Goal: Task Accomplishment & Management: Manage account settings

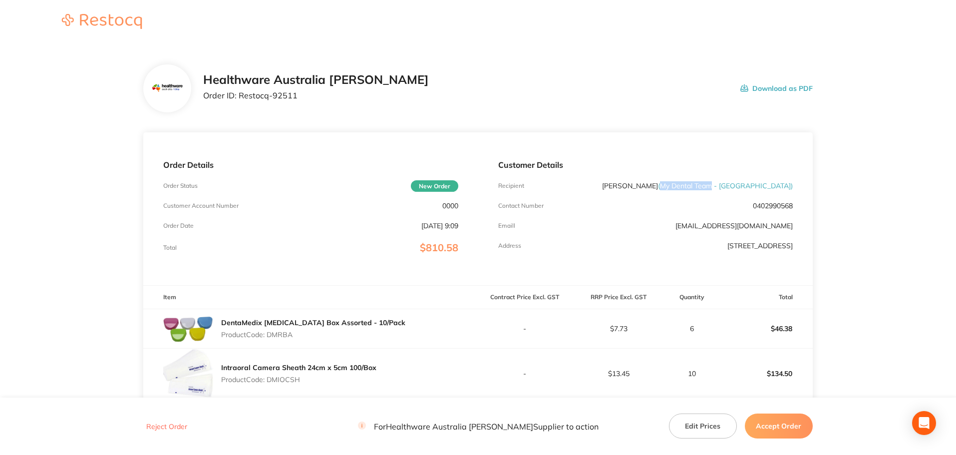
drag, startPoint x: 697, startPoint y: 188, endPoint x: 749, endPoint y: 186, distance: 52.5
click at [749, 186] on span "( My Dental Team - Bella Vista )" at bounding box center [725, 185] width 135 height 9
copy span "My Dental Team"
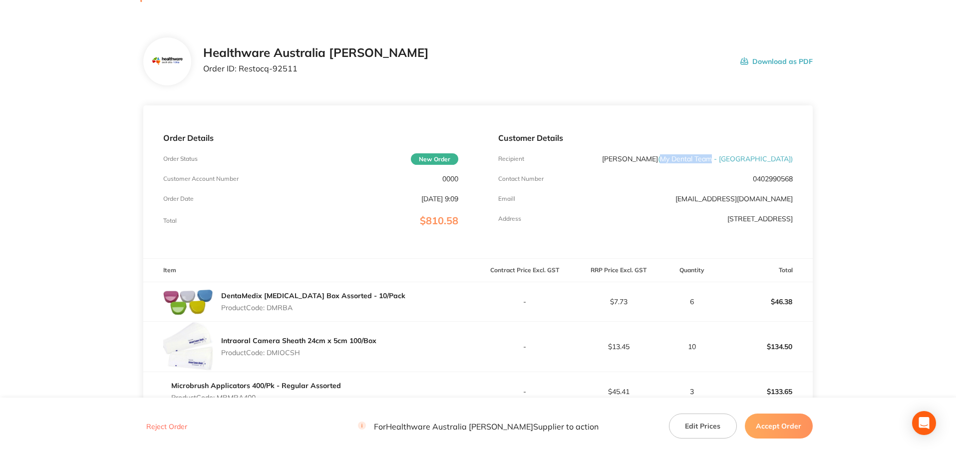
scroll to position [50, 0]
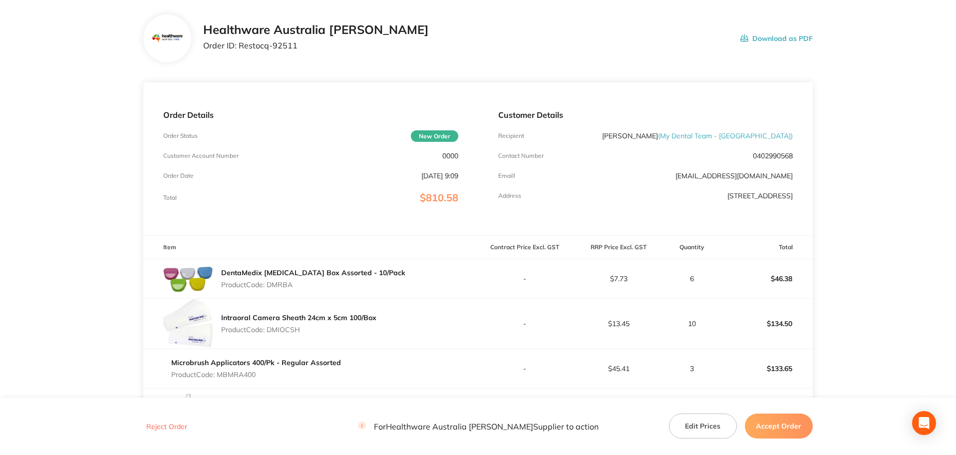
click at [283, 288] on p "Product Code: DMRBA" at bounding box center [313, 285] width 184 height 8
copy p "DMRBA"
drag, startPoint x: 294, startPoint y: 45, endPoint x: 239, endPoint y: 50, distance: 55.1
click at [239, 50] on p "Order ID: Restocq- 92511" at bounding box center [316, 45] width 226 height 9
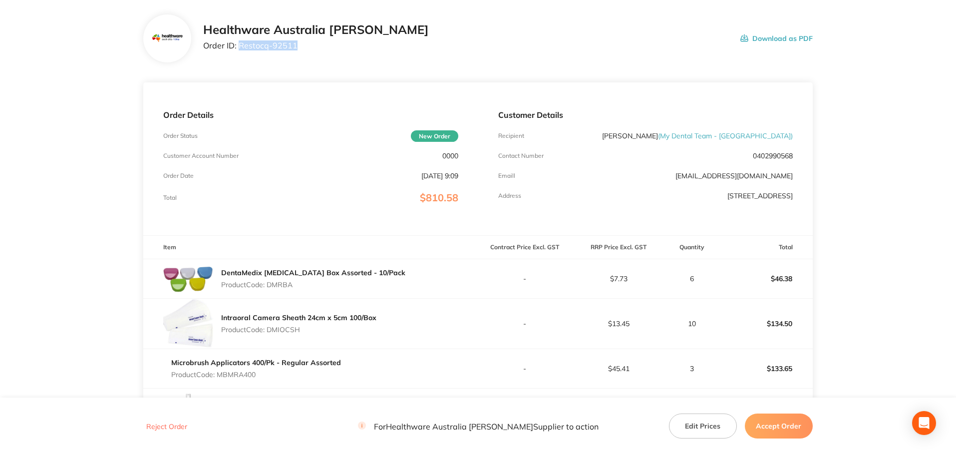
copy p "Restocq- 92511"
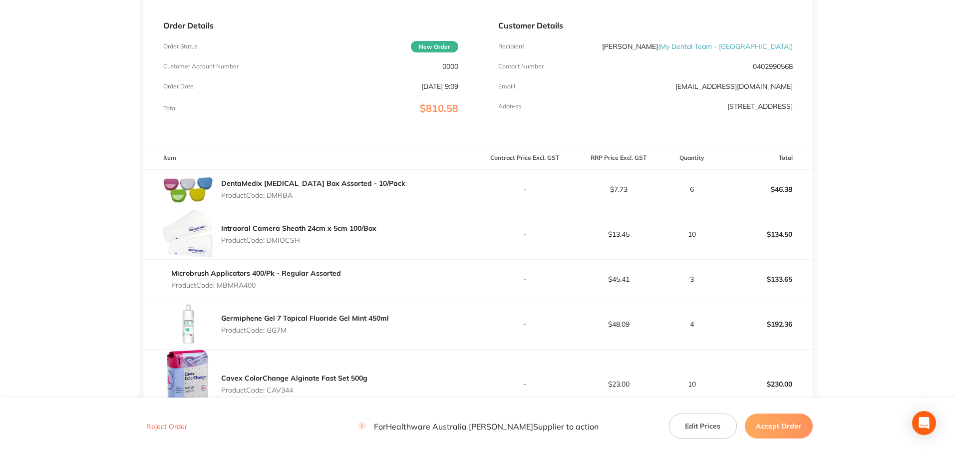
scroll to position [150, 0]
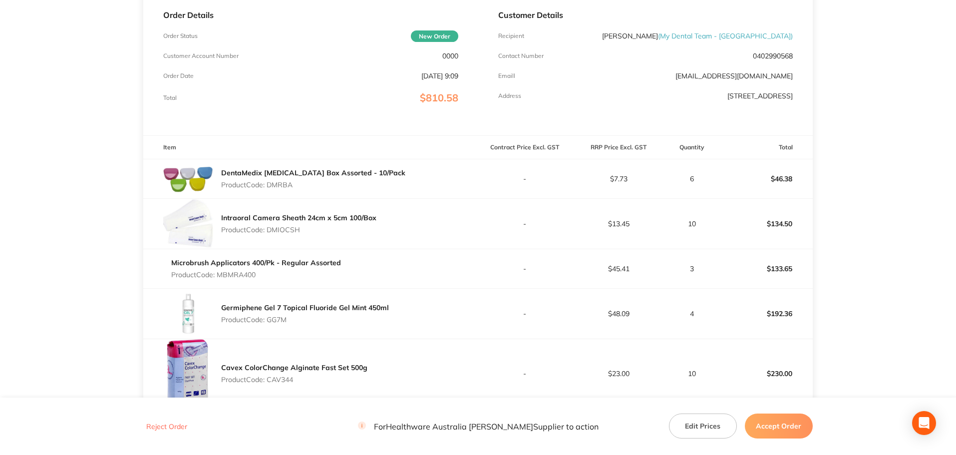
click at [290, 231] on p "Product Code: DMIOCSH" at bounding box center [298, 230] width 155 height 8
copy p "DMIOCSH"
click at [242, 277] on p "Product Code: MBMRA400" at bounding box center [256, 275] width 170 height 8
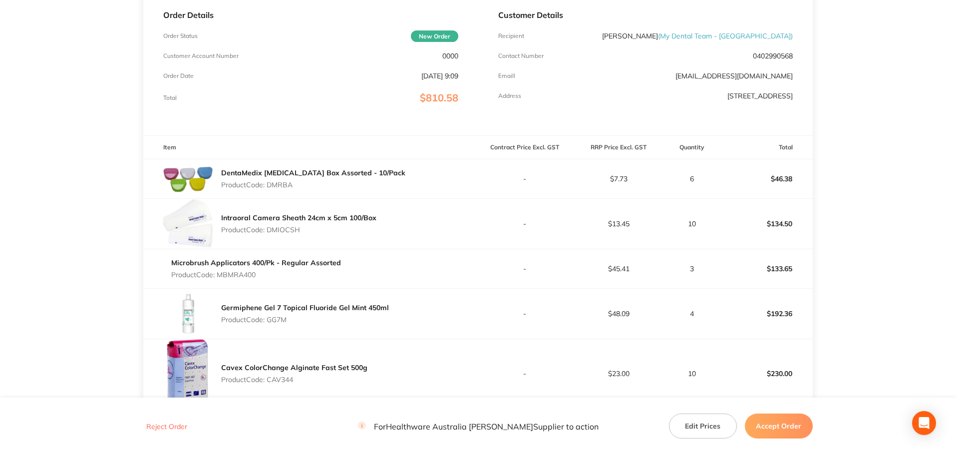
copy p "MBMRA400"
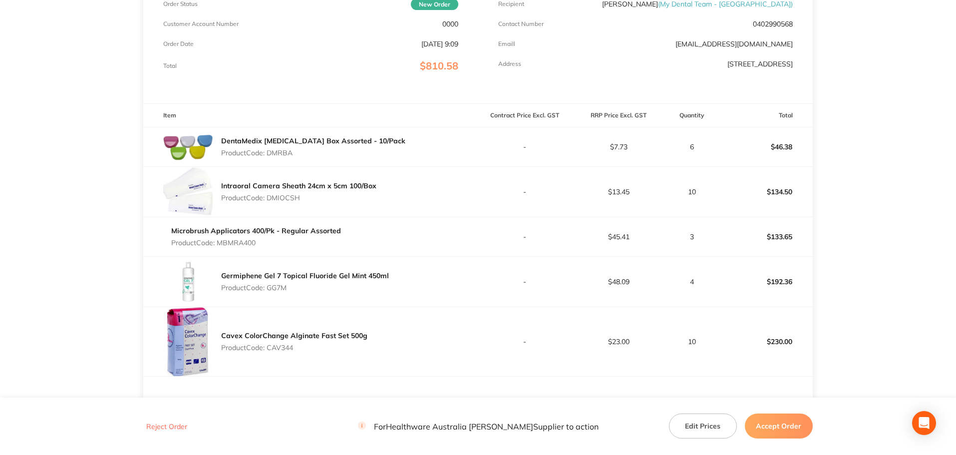
scroll to position [200, 0]
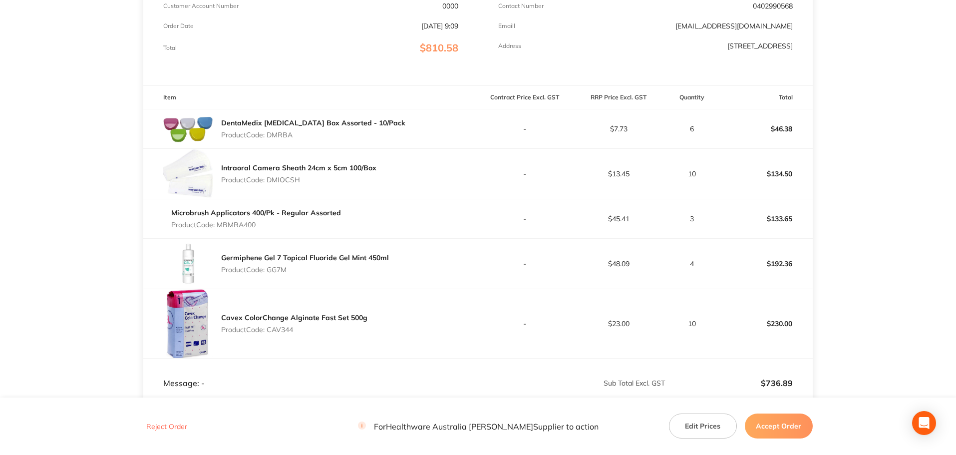
click at [282, 271] on p "Product Code: GG7M" at bounding box center [305, 270] width 168 height 8
copy p "GG7M"
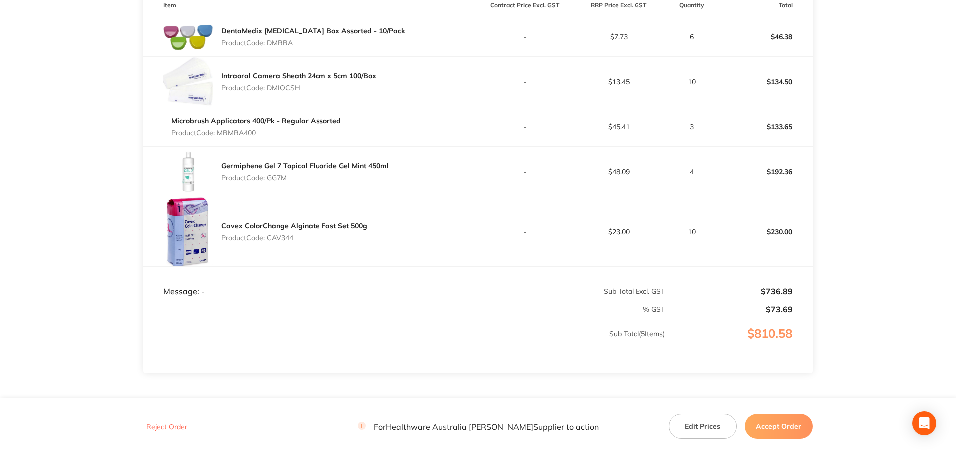
scroll to position [300, 0]
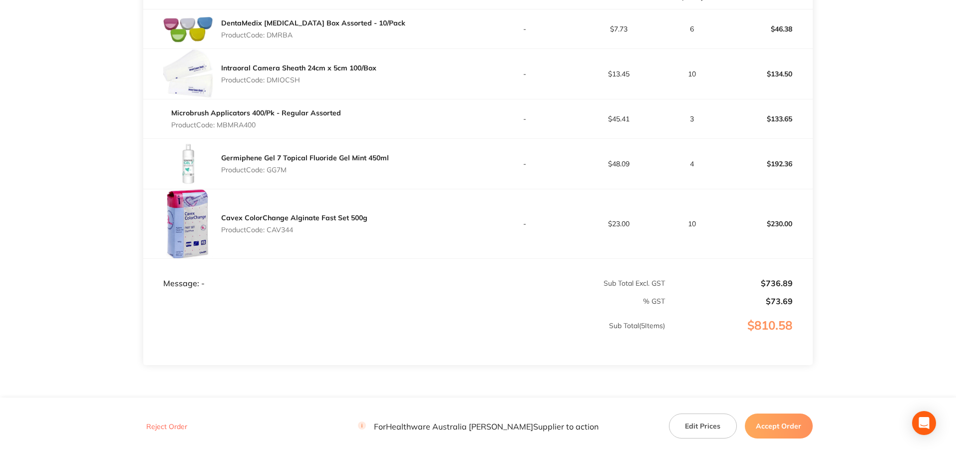
click at [288, 232] on p "Product Code: CAV344" at bounding box center [294, 230] width 146 height 8
copy p "CAV344"
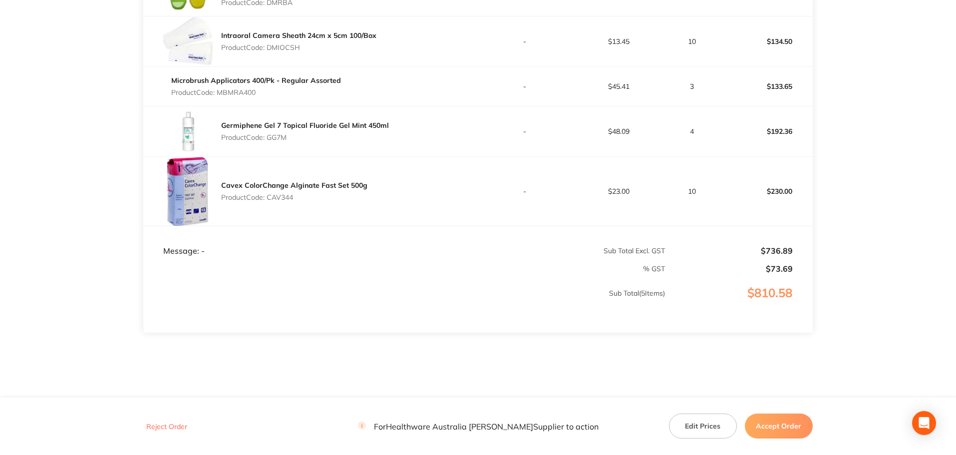
scroll to position [347, 0]
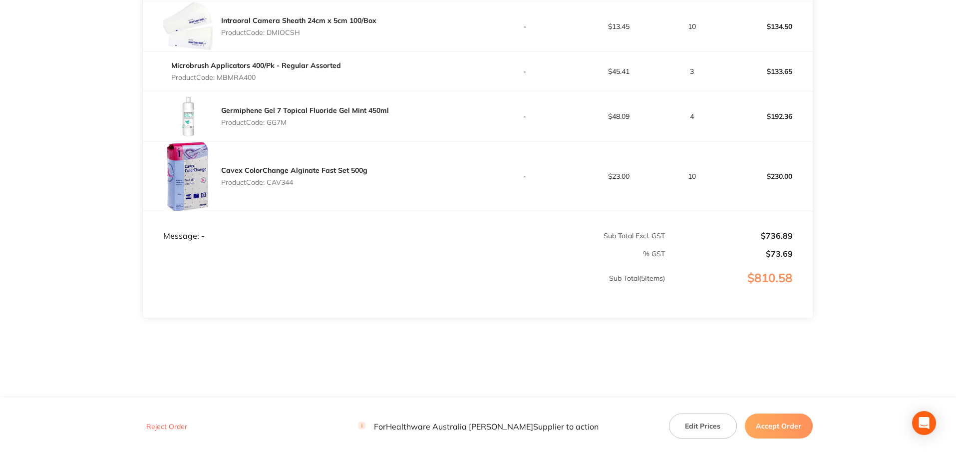
click at [776, 407] on footer "Reject Order For Healthware Australia Ridley Supplier to action Edit Prices Acc…" at bounding box center [478, 425] width 956 height 57
click at [778, 417] on button "Accept Order" at bounding box center [779, 425] width 68 height 25
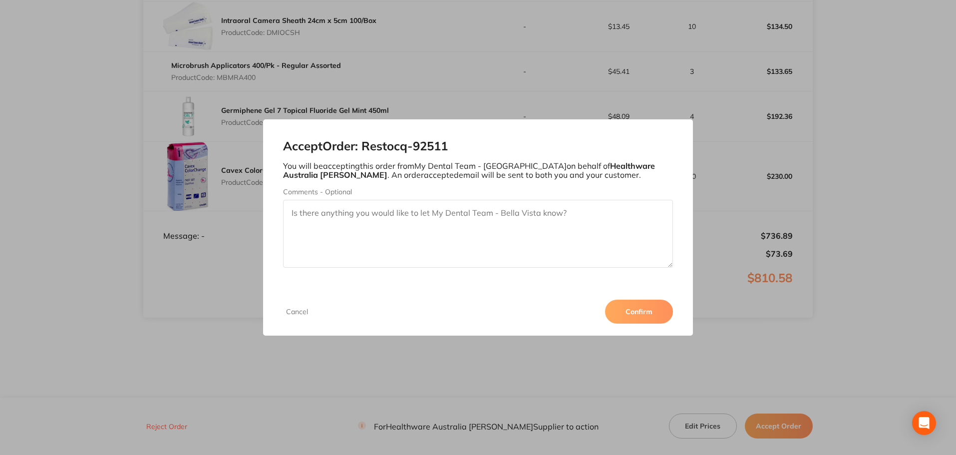
click at [636, 315] on button "Confirm" at bounding box center [639, 312] width 68 height 24
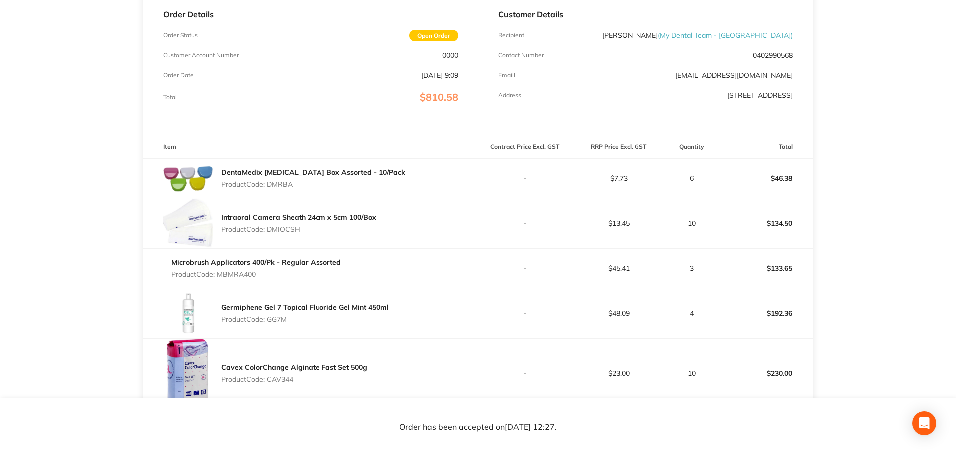
scroll to position [147, 0]
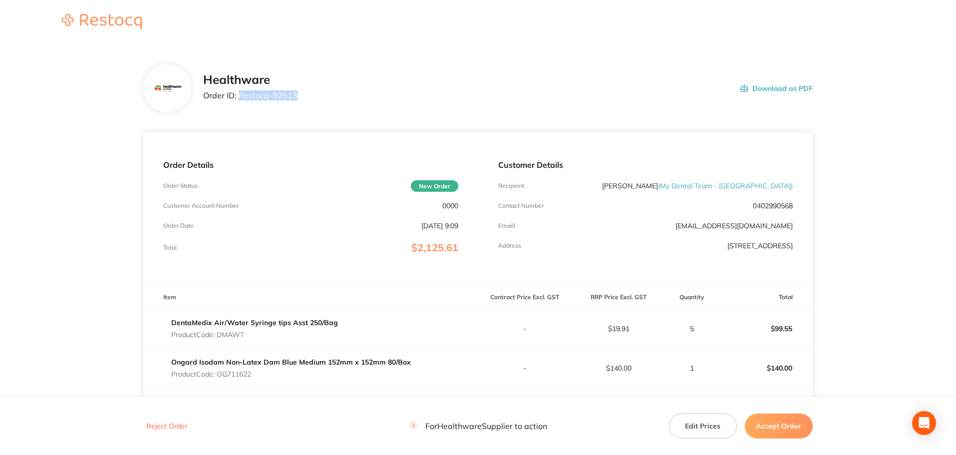
drag, startPoint x: 302, startPoint y: 98, endPoint x: 239, endPoint y: 106, distance: 62.9
click at [239, 106] on div "Healthware Order ID: Restocq- 92513 Download as PDF" at bounding box center [477, 88] width 669 height 48
copy p "Restocq- 92513"
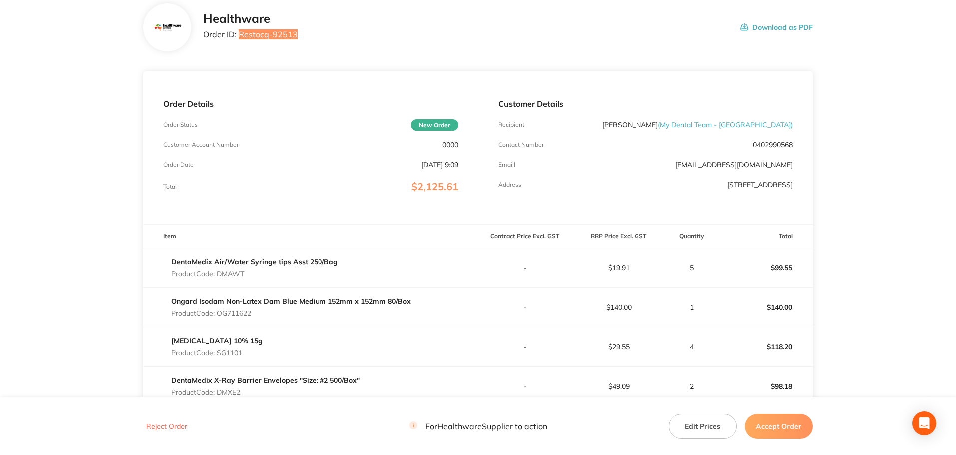
scroll to position [150, 0]
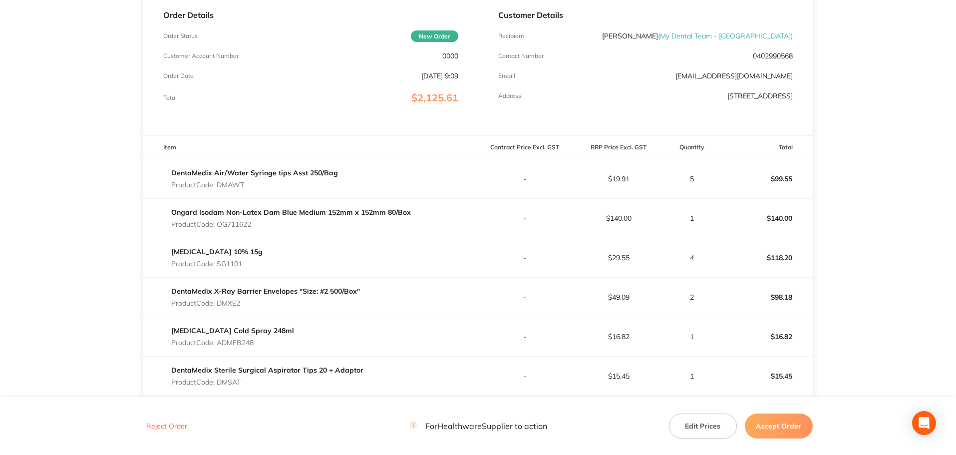
click at [233, 182] on p "Product Code: DMAWT" at bounding box center [254, 185] width 167 height 8
copy p "DMAWT"
click at [244, 225] on p "Product Code: OG711622" at bounding box center [291, 224] width 240 height 8
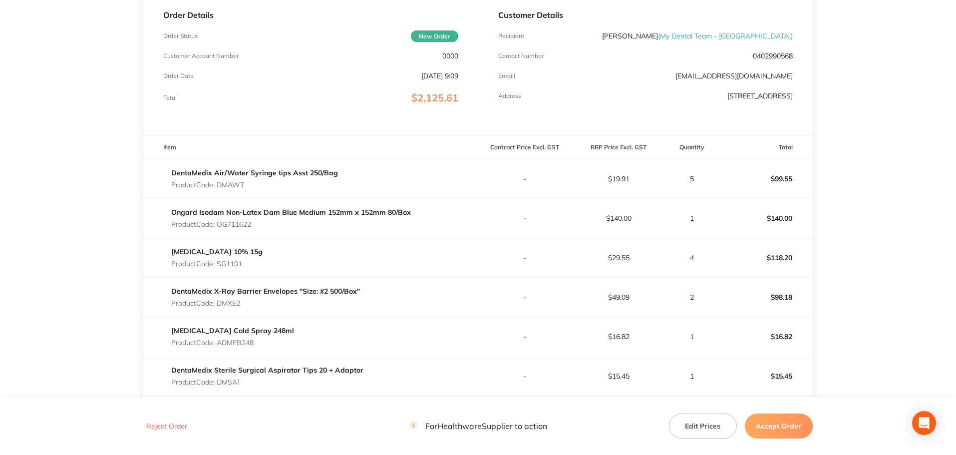
copy p "OG711622"
click at [236, 265] on p "Product Code: SG1101" at bounding box center [216, 264] width 91 height 8
copy p "SG1101"
click at [232, 301] on p "Product Code: DMXE2" at bounding box center [265, 303] width 189 height 8
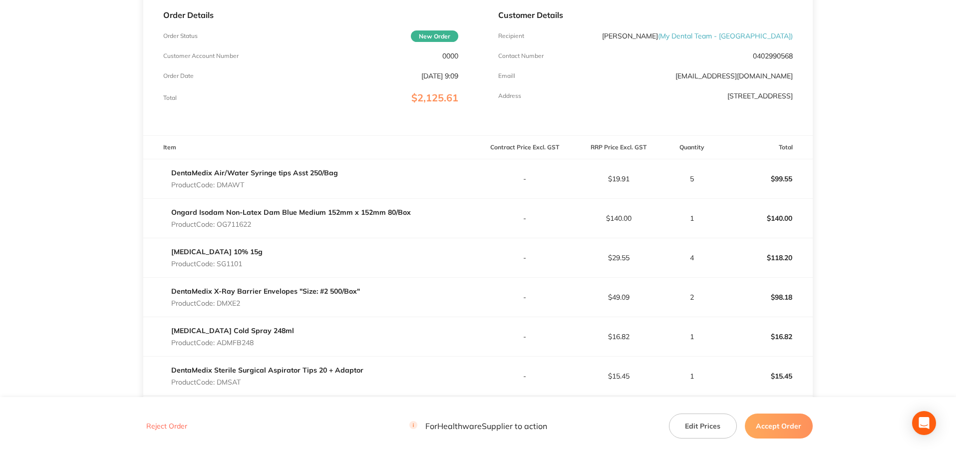
click at [232, 301] on p "Product Code: DMXE2" at bounding box center [265, 303] width 189 height 8
copy p "DMXE2"
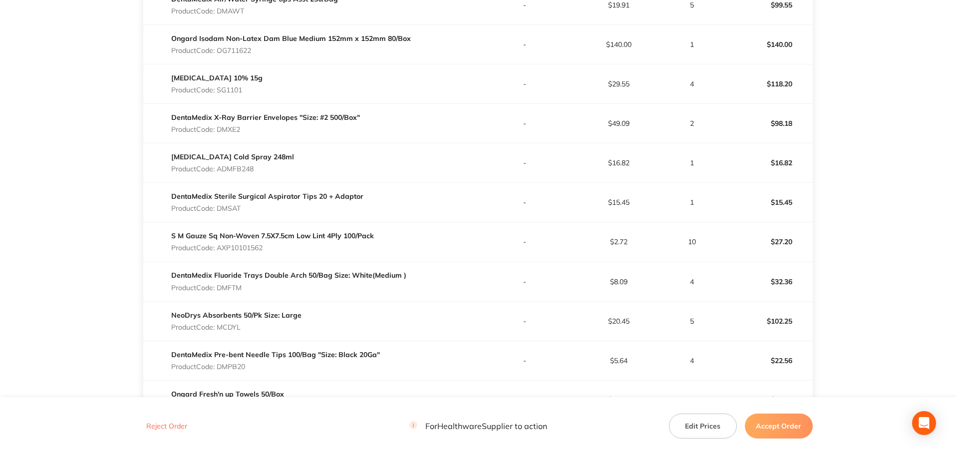
scroll to position [349, 0]
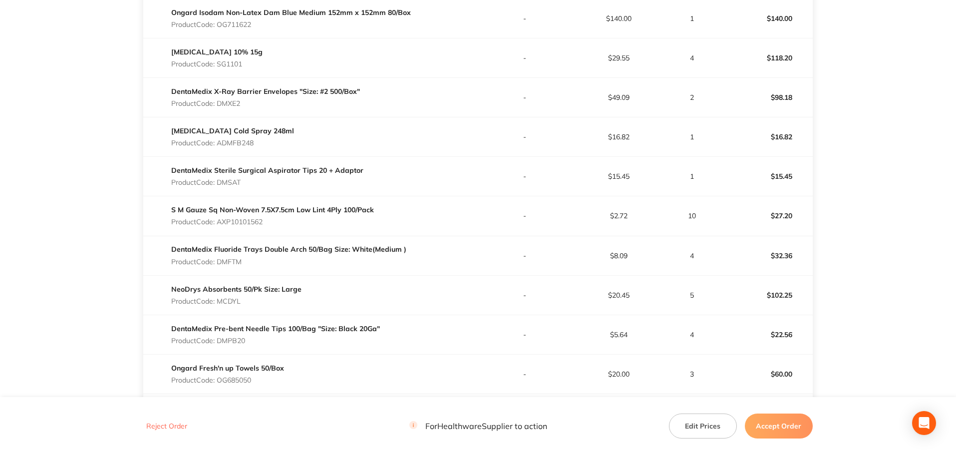
click at [246, 145] on p "Product Code: ADMFB248" at bounding box center [232, 143] width 123 height 8
click at [244, 145] on p "Product Code: ADMFB248" at bounding box center [232, 143] width 123 height 8
copy p "ADMFB248"
click at [234, 183] on p "Product Code: DMSAT" at bounding box center [267, 182] width 192 height 8
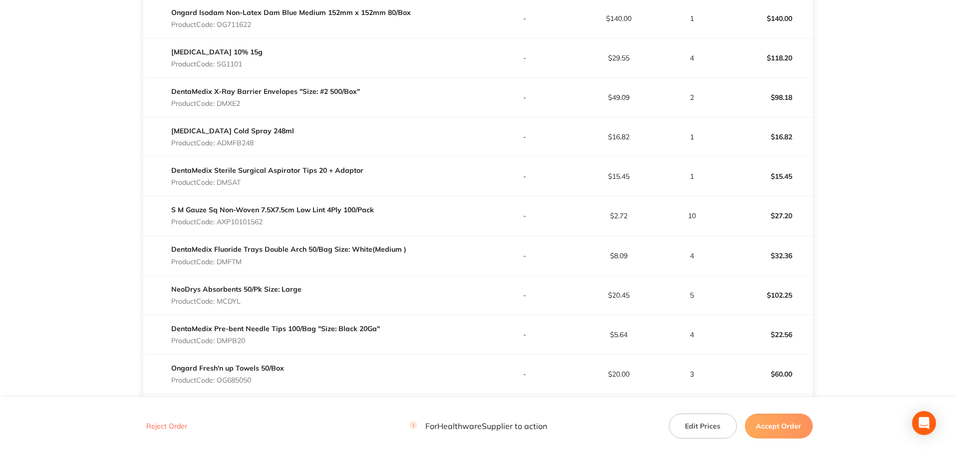
click at [234, 183] on p "Product Code: DMSAT" at bounding box center [267, 182] width 192 height 8
copy p "DMSAT"
click at [254, 220] on p "Product Code: AXP10101562" at bounding box center [272, 222] width 203 height 8
copy p "AXP10101562"
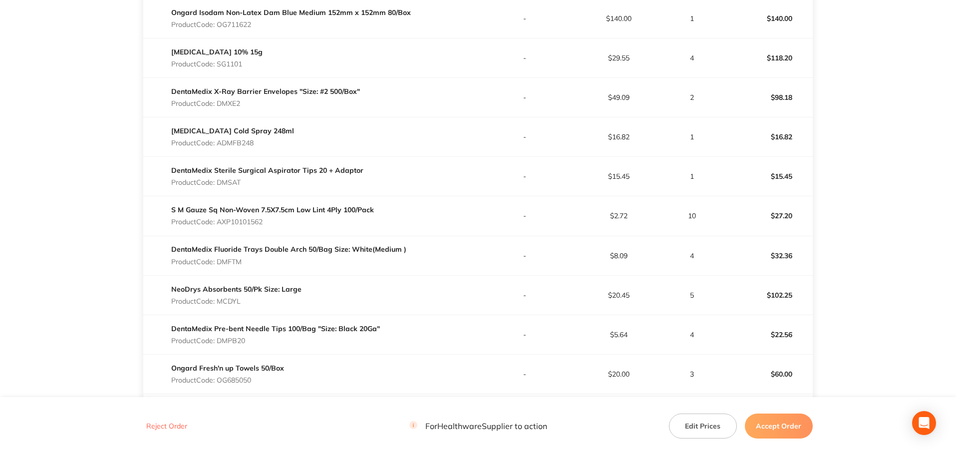
click at [233, 263] on p "Product Code: DMFTM" at bounding box center [288, 262] width 235 height 8
copy p "DMFTM"
click at [235, 302] on p "Product Code: MCDYL" at bounding box center [236, 301] width 130 height 8
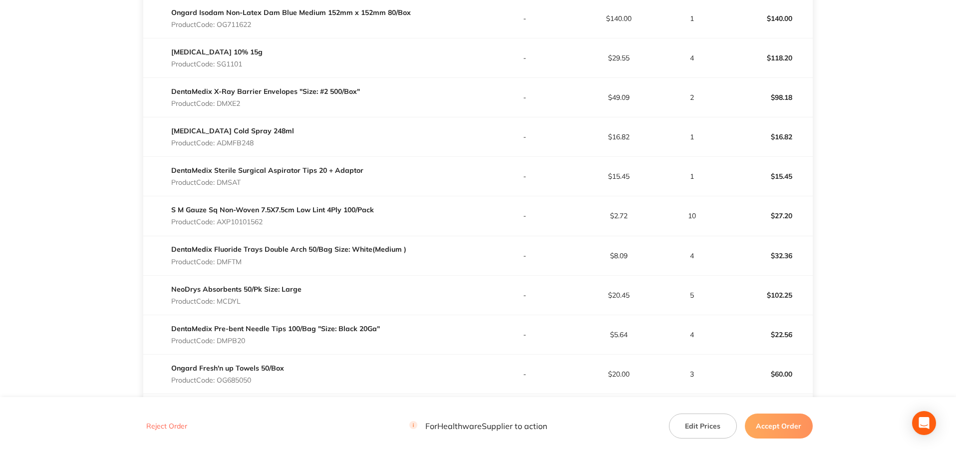
copy p "MCDYL"
click at [236, 340] on p "Product Code: DMPB20" at bounding box center [275, 340] width 209 height 8
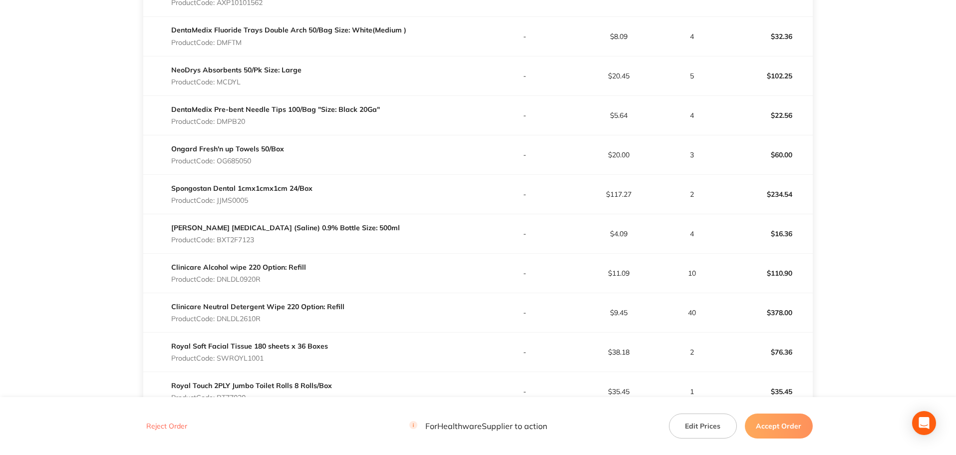
scroll to position [599, 0]
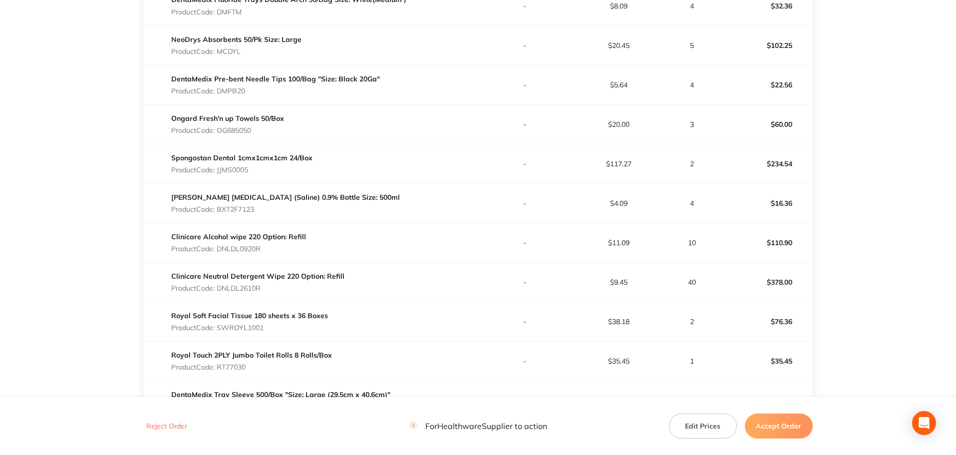
click at [248, 130] on p "Product Code: OG685050" at bounding box center [227, 130] width 113 height 8
click at [230, 170] on p "Product Code: JJMS0005" at bounding box center [241, 170] width 141 height 8
click at [245, 209] on p "Product Code: BXT2F7123" at bounding box center [285, 209] width 229 height 8
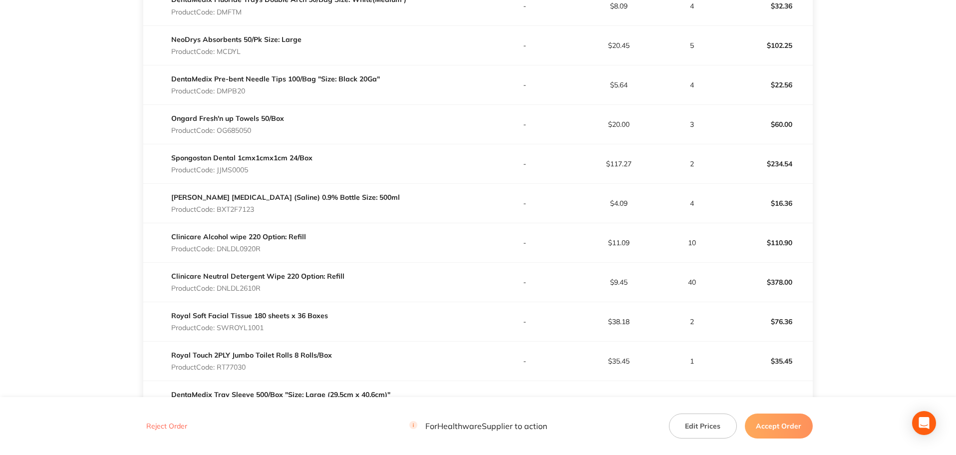
click at [245, 209] on p "Product Code: BXT2F7123" at bounding box center [285, 209] width 229 height 8
click at [257, 247] on p "Product Code: DNLDL0920R" at bounding box center [238, 249] width 135 height 8
click at [242, 289] on p "Product Code: DNLDL2610R" at bounding box center [257, 288] width 173 height 8
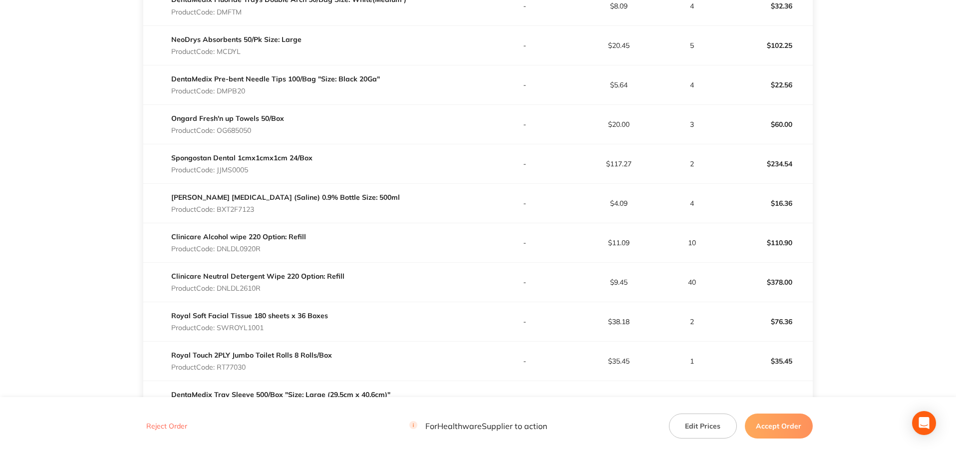
click at [251, 328] on p "Product Code: SWROYL1001" at bounding box center [249, 327] width 157 height 8
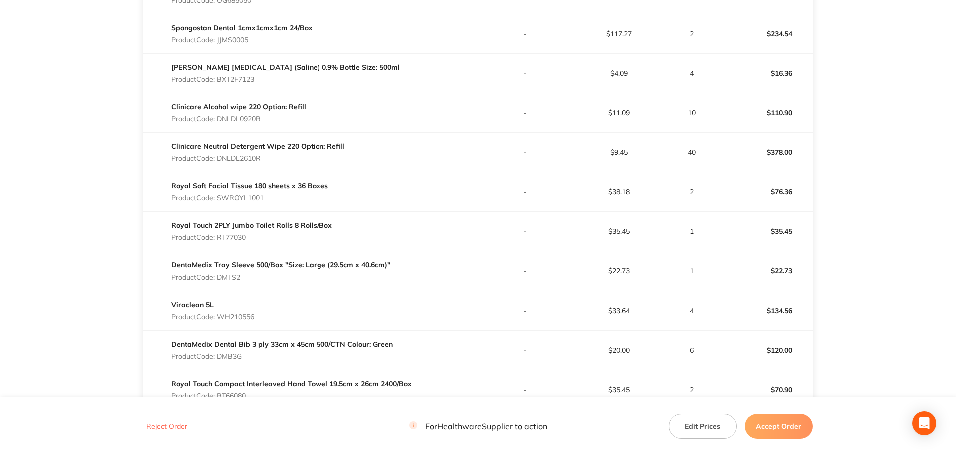
scroll to position [749, 0]
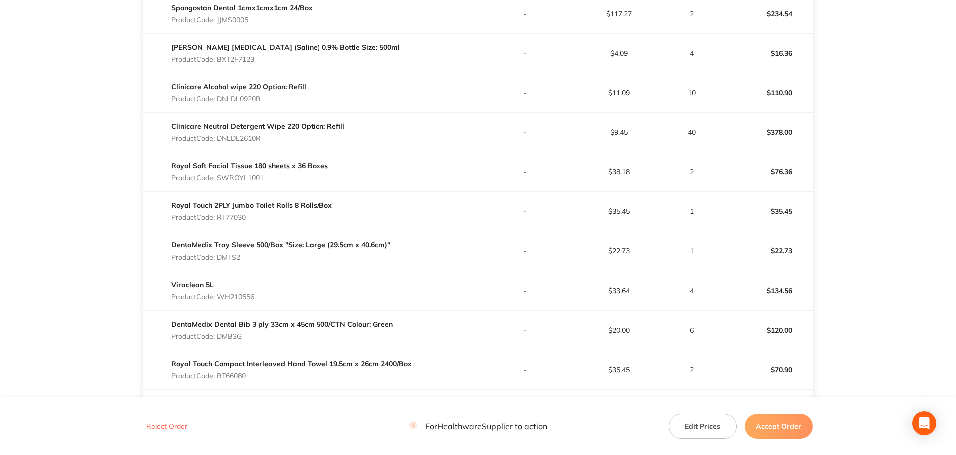
click at [241, 218] on p "Product Code: RT77030" at bounding box center [251, 217] width 161 height 8
click at [234, 257] on p "Product Code: DMTS2" at bounding box center [280, 257] width 219 height 8
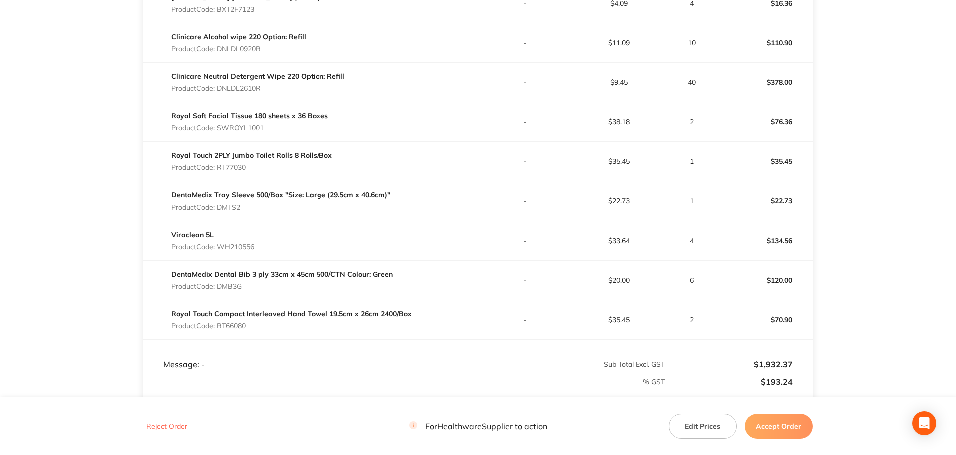
click at [250, 246] on p "Product Code: WH210556" at bounding box center [212, 247] width 83 height 8
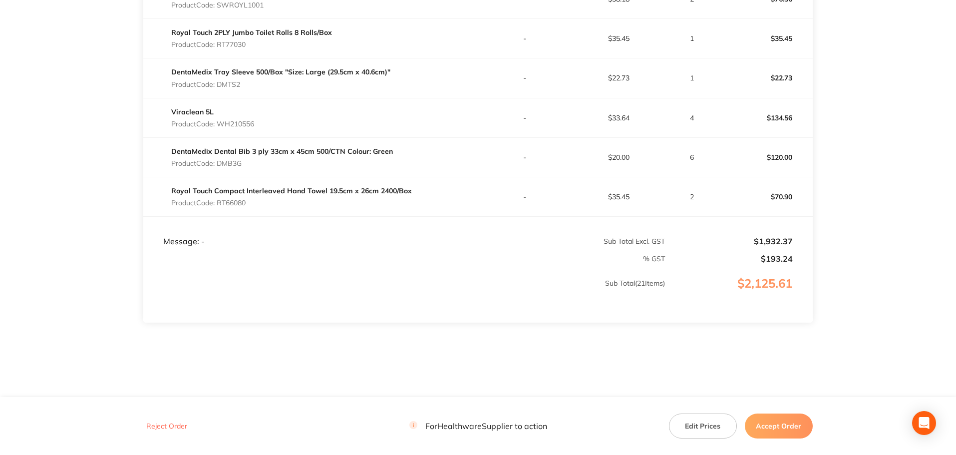
scroll to position [927, 0]
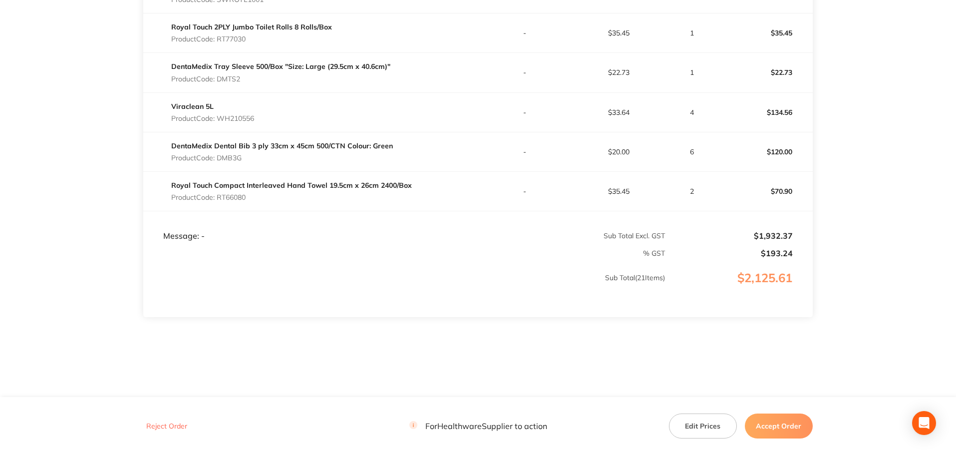
click at [225, 157] on p "Product Code: DMB3G" at bounding box center [282, 158] width 222 height 8
click at [242, 196] on p "Product Code: RT66080" at bounding box center [291, 197] width 241 height 8
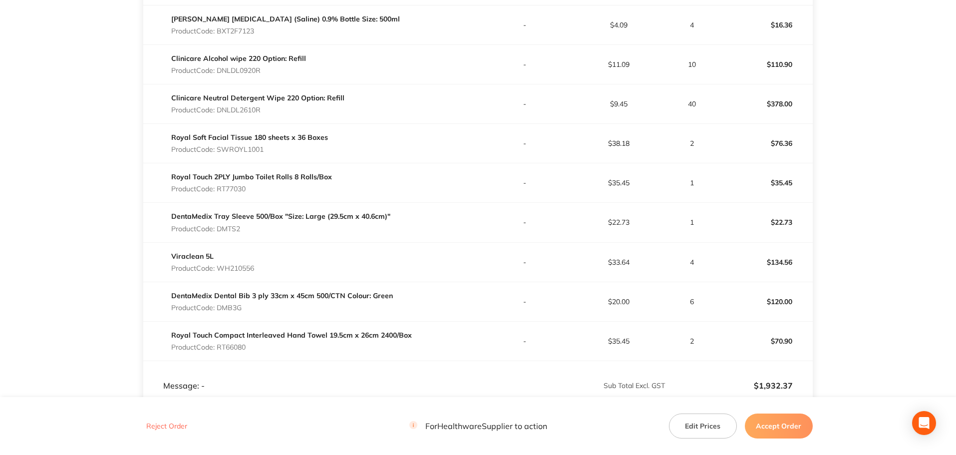
scroll to position [827, 0]
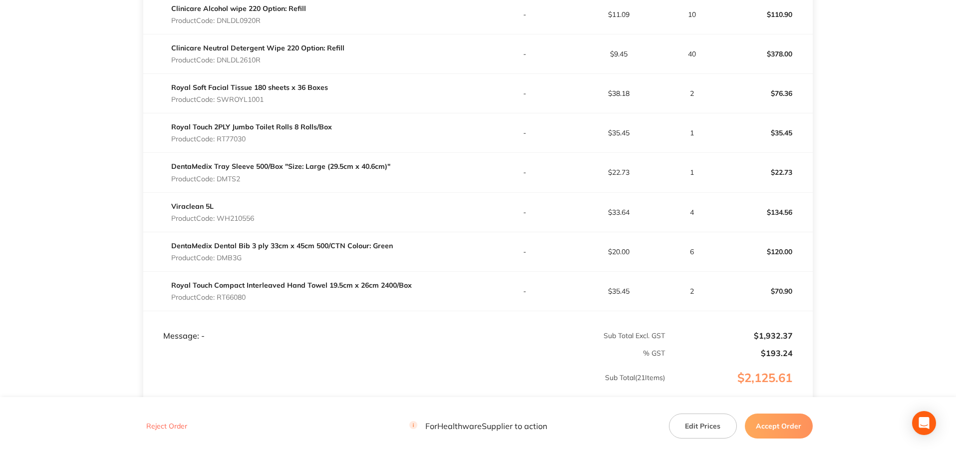
click at [781, 430] on button "Accept Order" at bounding box center [779, 425] width 68 height 25
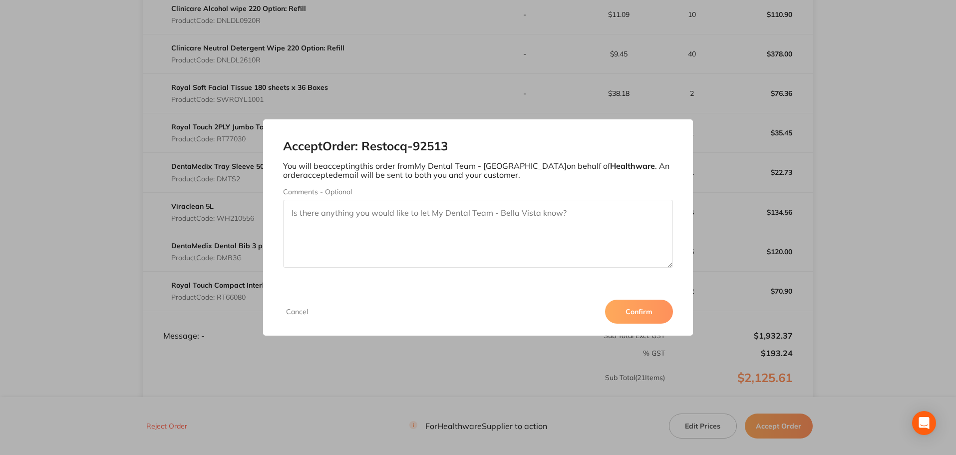
click at [641, 310] on button "Confirm" at bounding box center [639, 312] width 68 height 24
